Goal: Information Seeking & Learning: Learn about a topic

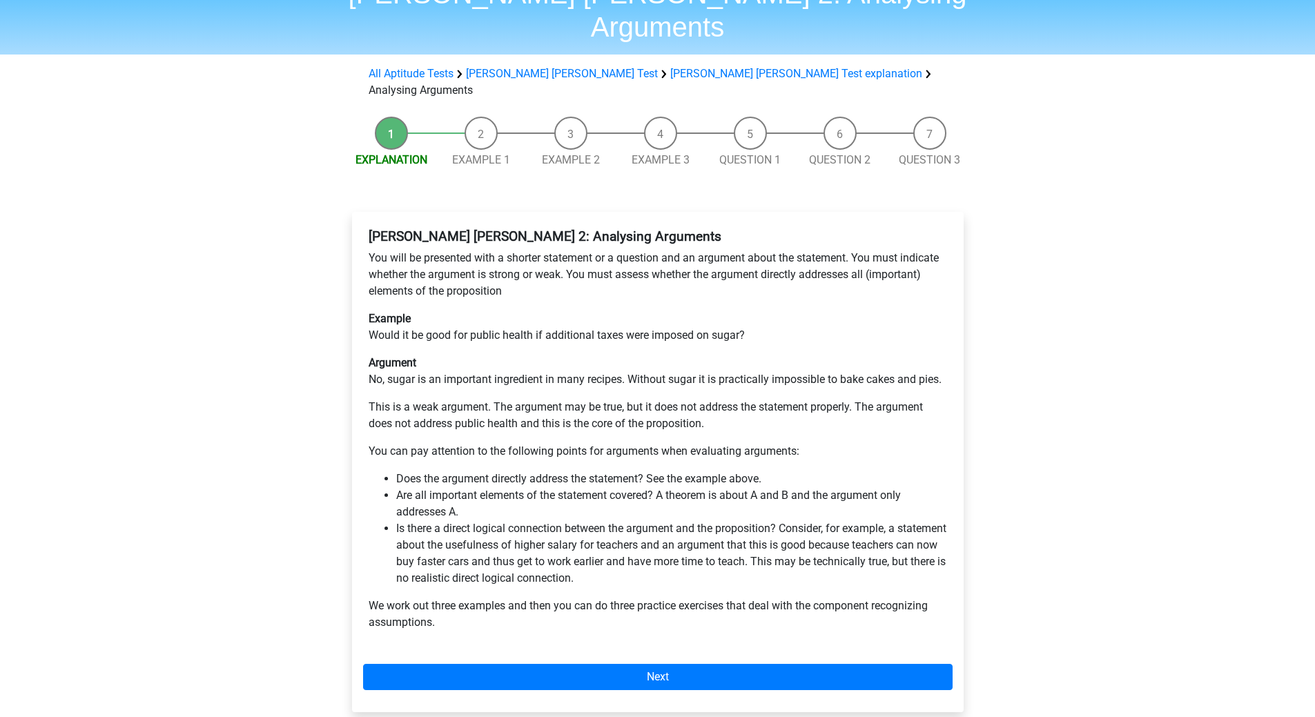
scroll to position [80, 0]
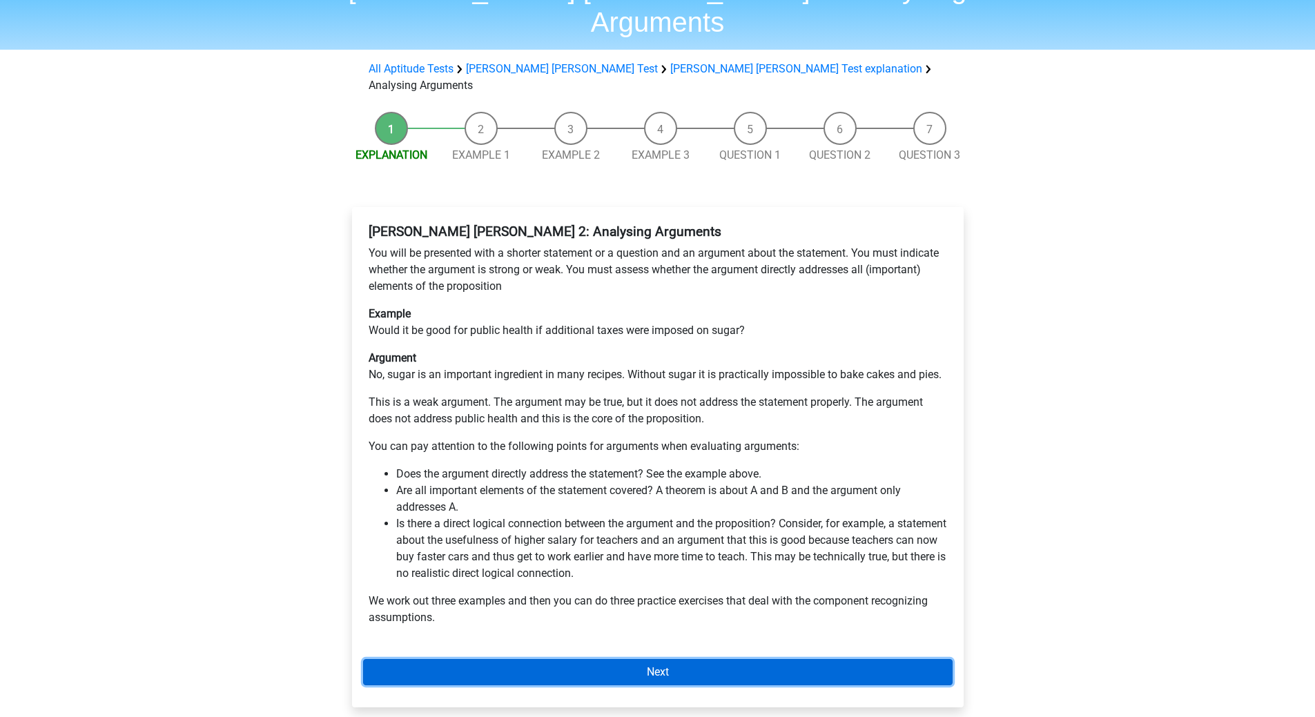
click at [859, 659] on link "Next" at bounding box center [658, 672] width 590 height 26
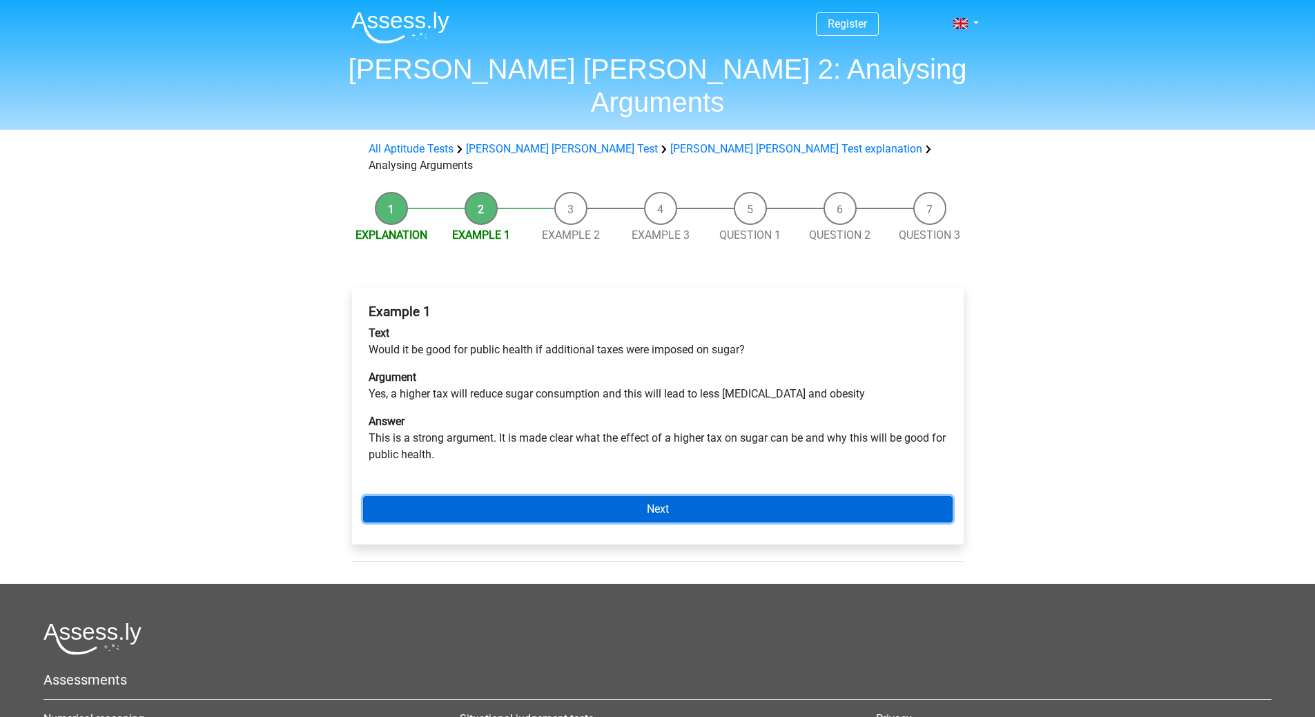
click at [749, 496] on link "Next" at bounding box center [658, 509] width 590 height 26
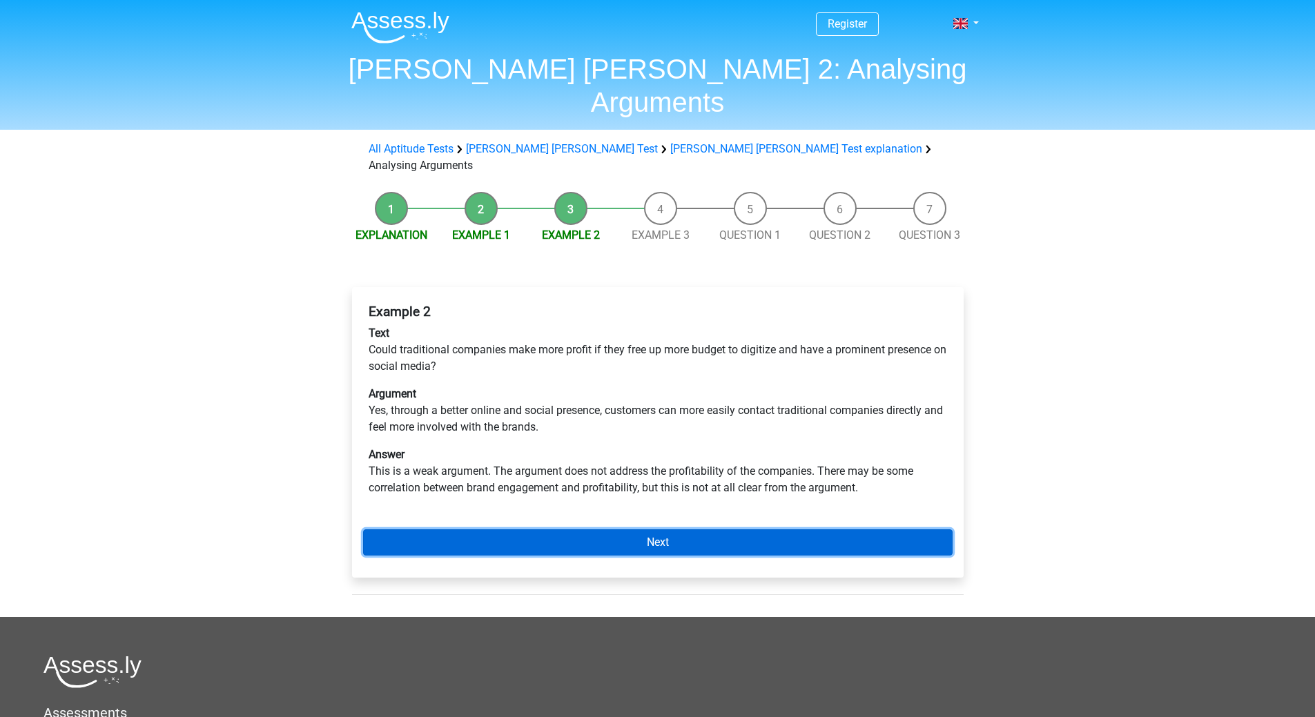
click at [746, 529] on link "Next" at bounding box center [658, 542] width 590 height 26
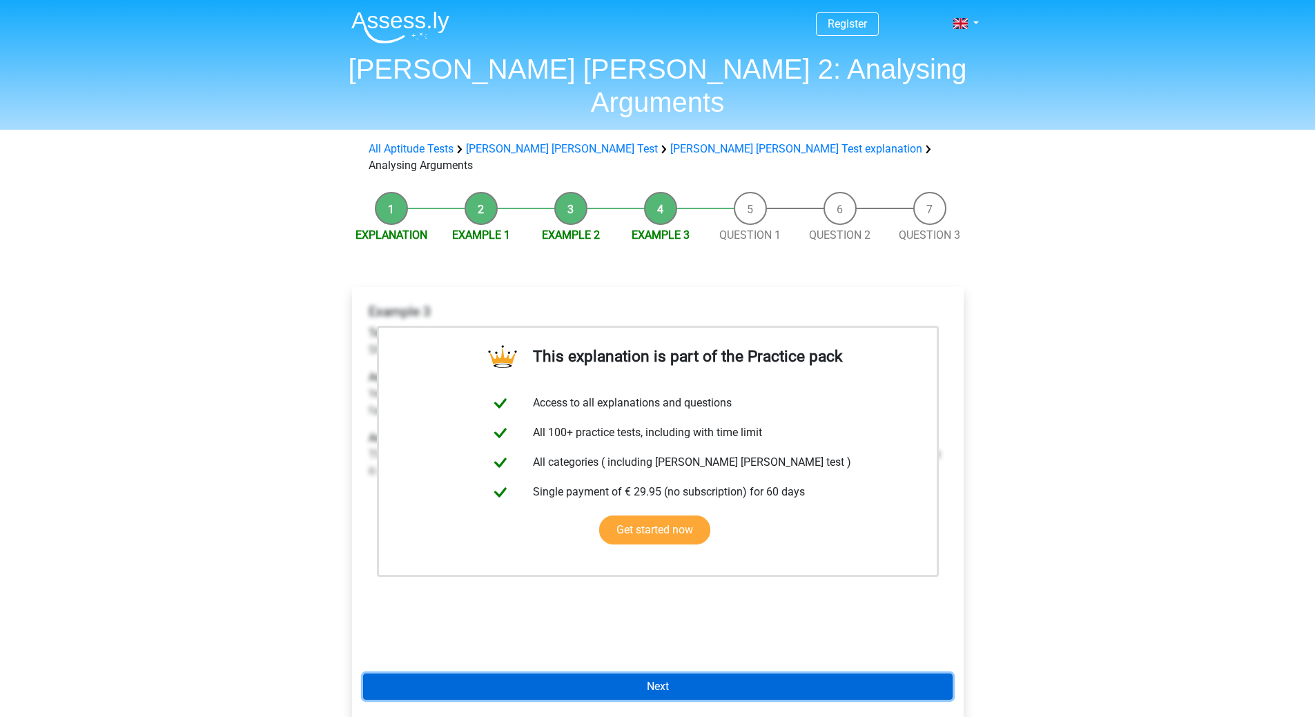
click at [652, 674] on link "Next" at bounding box center [658, 687] width 590 height 26
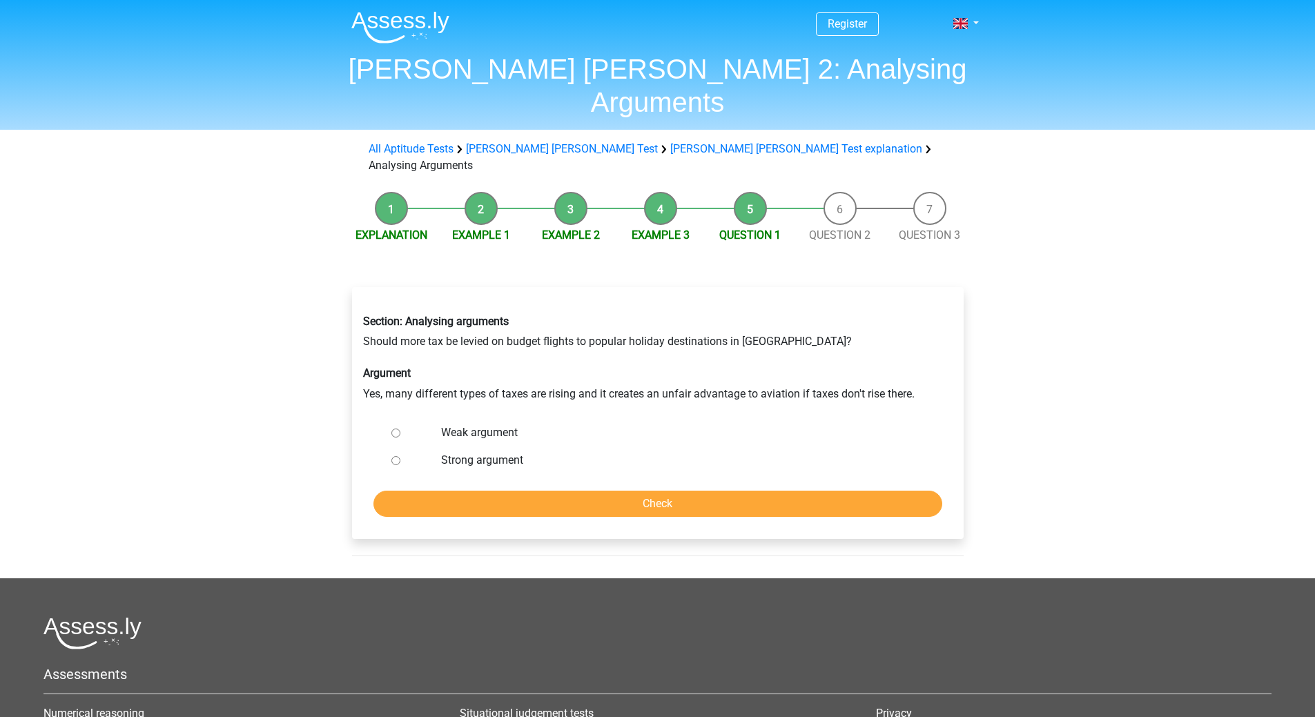
click at [469, 425] on label "Weak argument" at bounding box center [680, 433] width 478 height 17
click at [400, 429] on input "Weak argument" at bounding box center [395, 433] width 9 height 9
radio input "true"
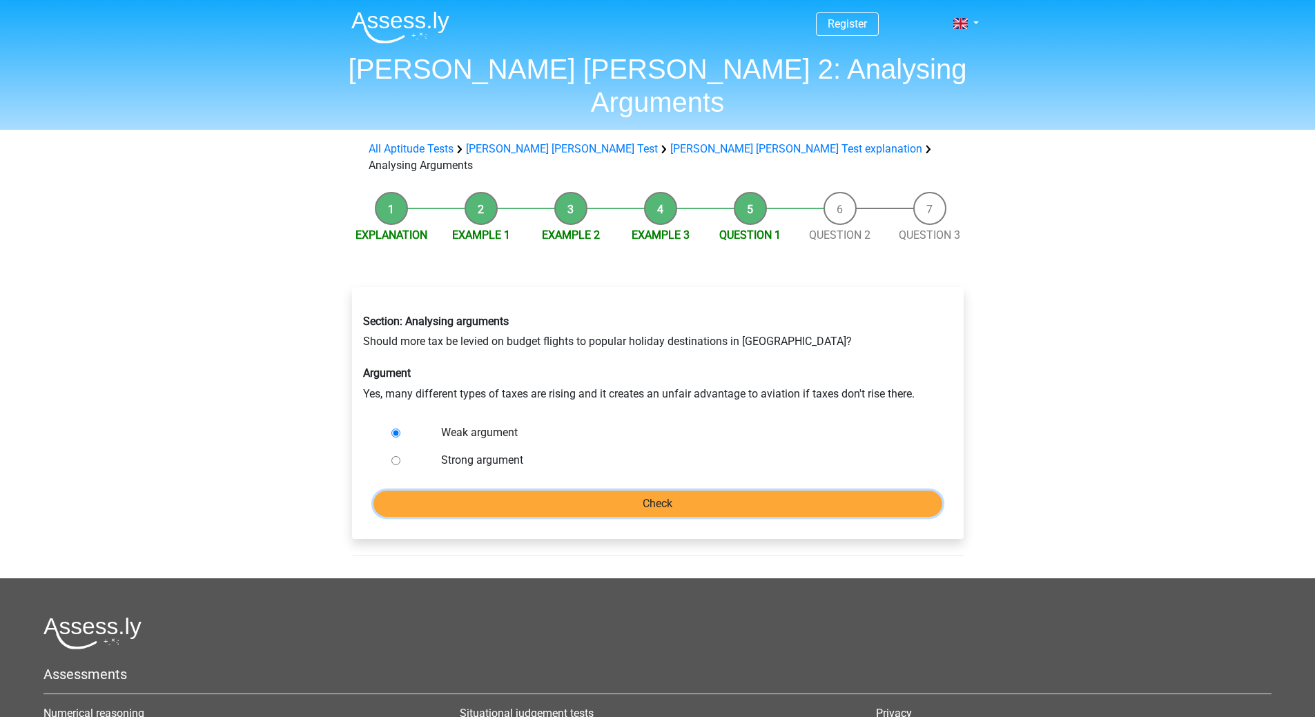
click at [642, 491] on input "Check" at bounding box center [657, 504] width 569 height 26
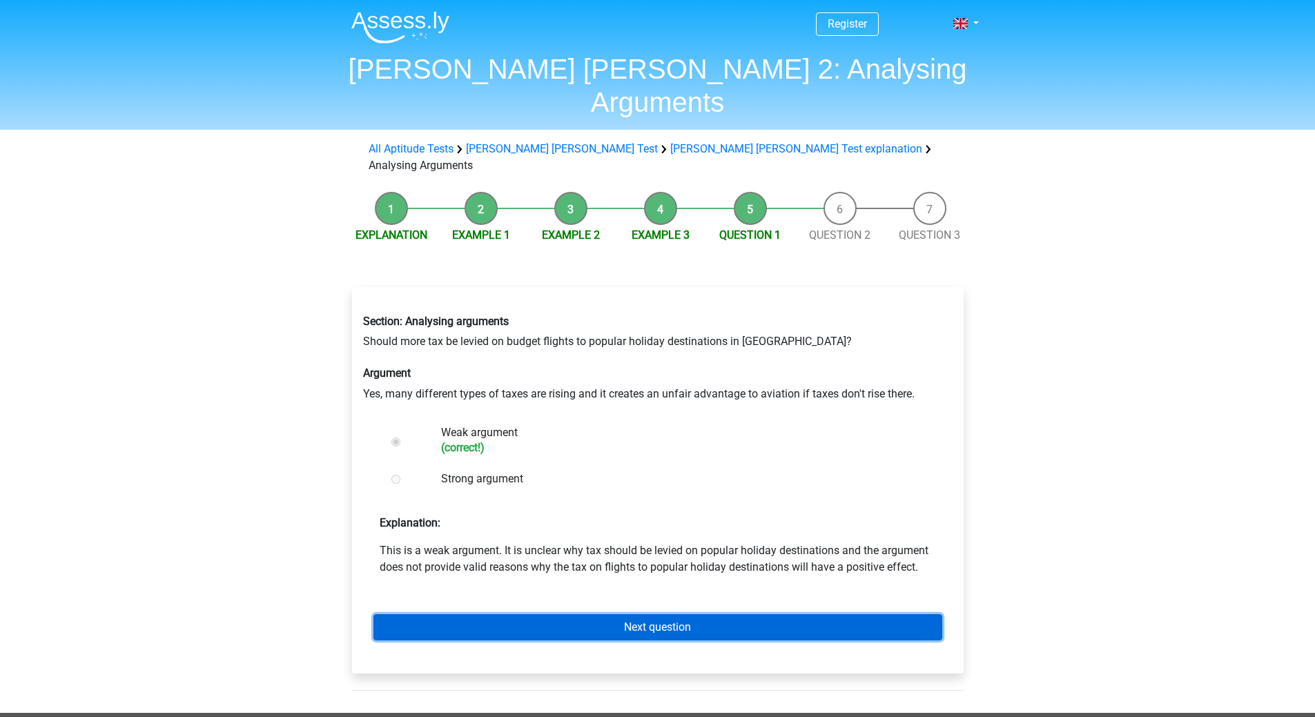
click at [634, 614] on link "Next question" at bounding box center [657, 627] width 569 height 26
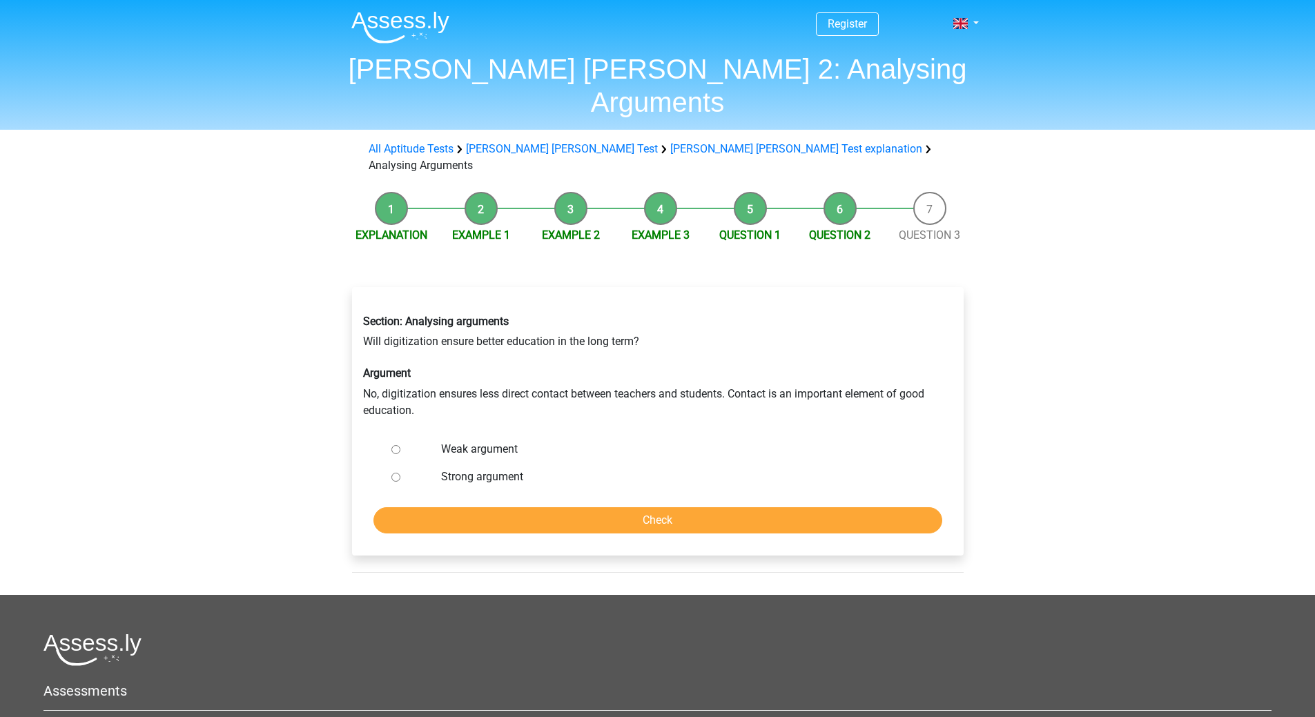
click at [448, 469] on label "Strong argument" at bounding box center [680, 477] width 478 height 17
click at [400, 473] on input "Strong argument" at bounding box center [395, 477] width 9 height 9
radio input "true"
click at [538, 507] on input "Check" at bounding box center [657, 520] width 569 height 26
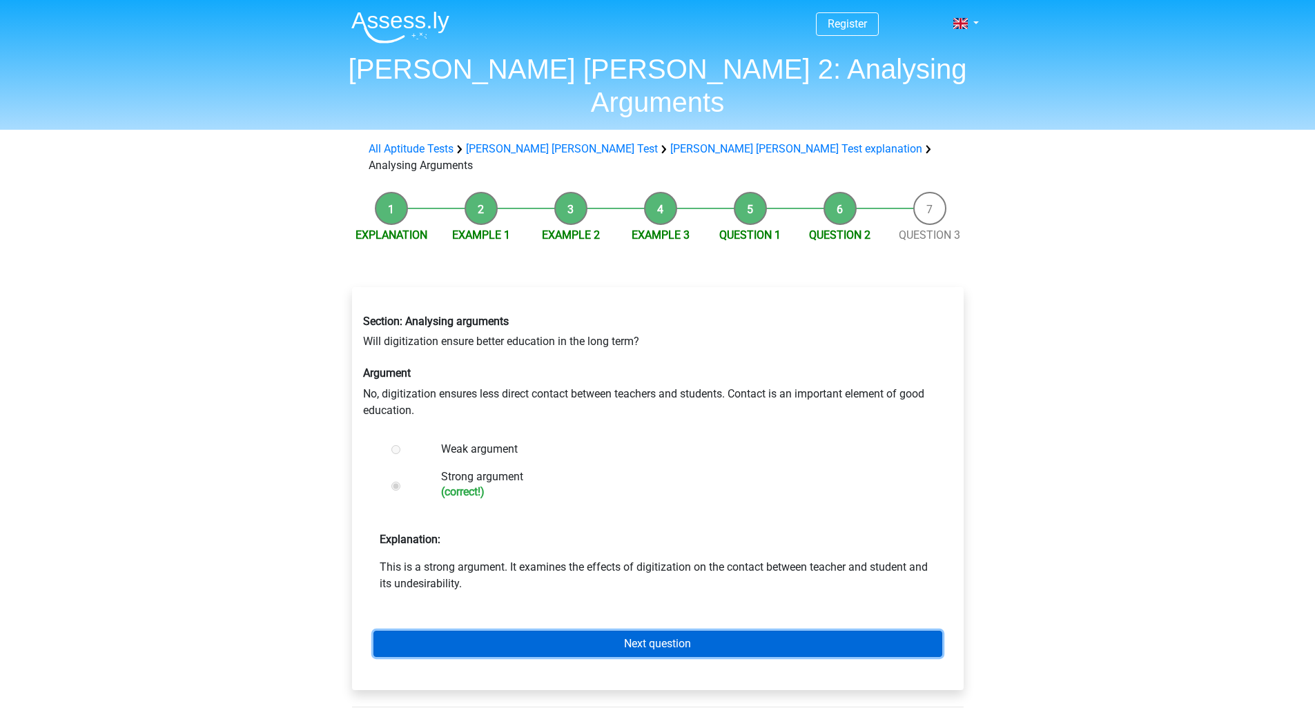
click at [561, 631] on link "Next question" at bounding box center [657, 644] width 569 height 26
